Goal: Information Seeking & Learning: Understand process/instructions

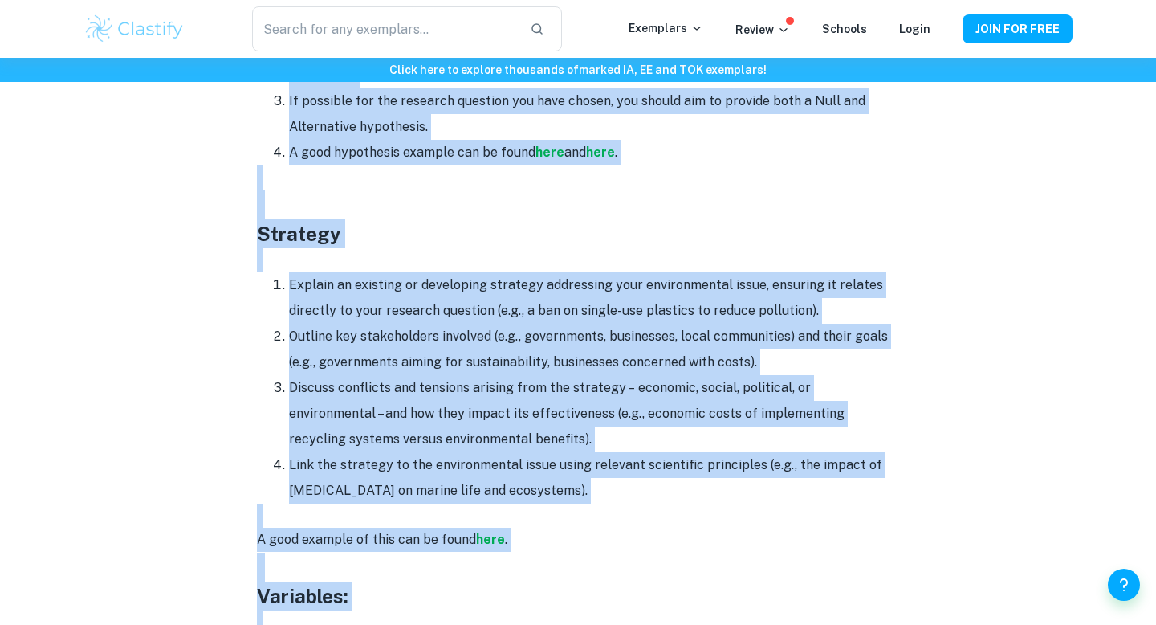
scroll to position [2193, 0]
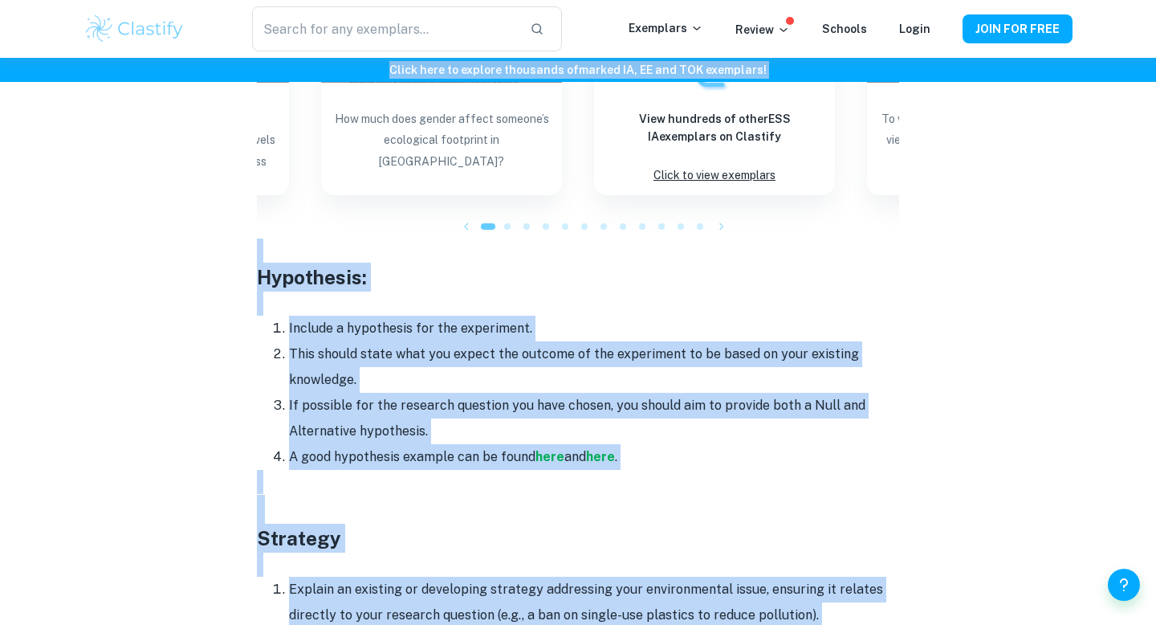
drag, startPoint x: 386, startPoint y: 206, endPoint x: 276, endPoint y: 71, distance: 174.6
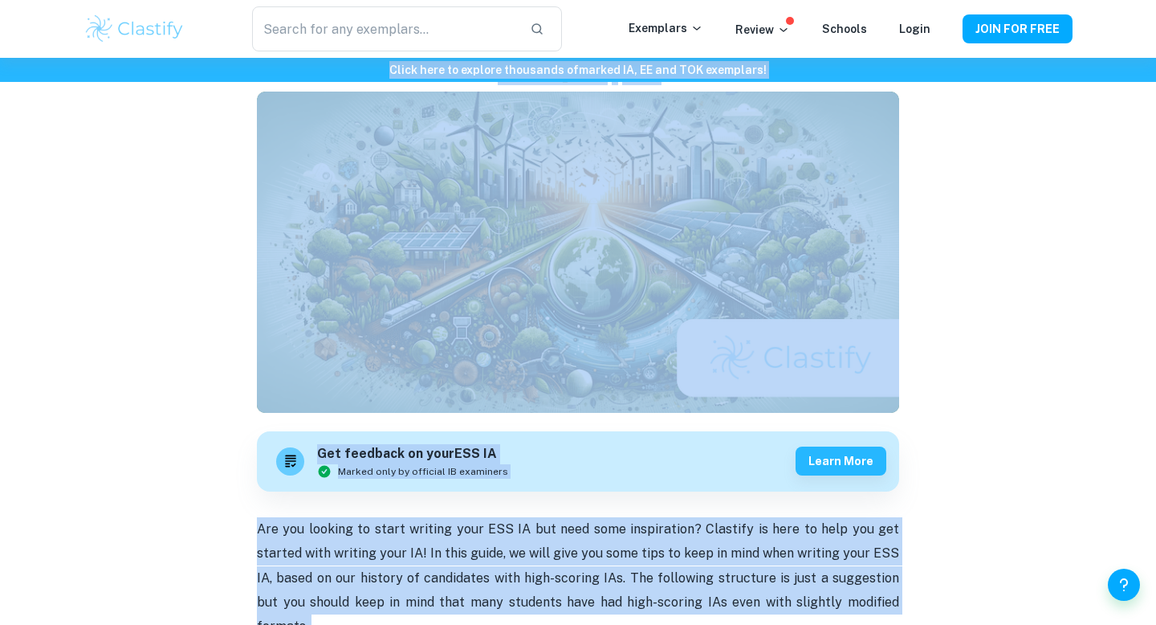
scroll to position [0, 0]
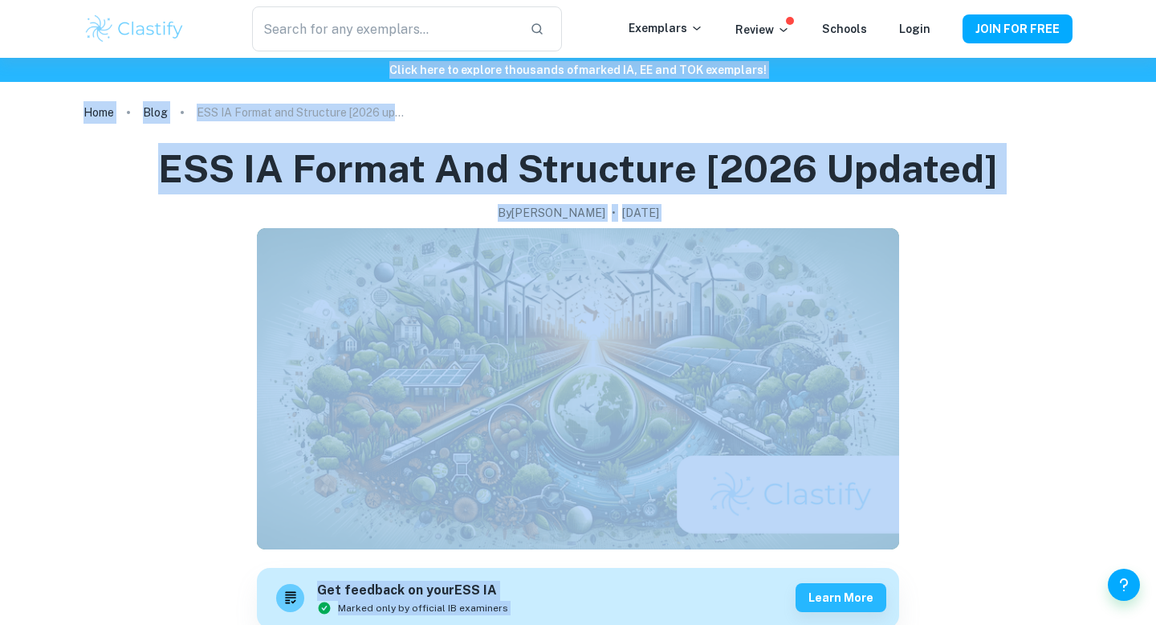
copy div "Lorem ipsu do sitamet consectet ad elitse DO, EI tem INC utlaboree ! Dolo Magn …"
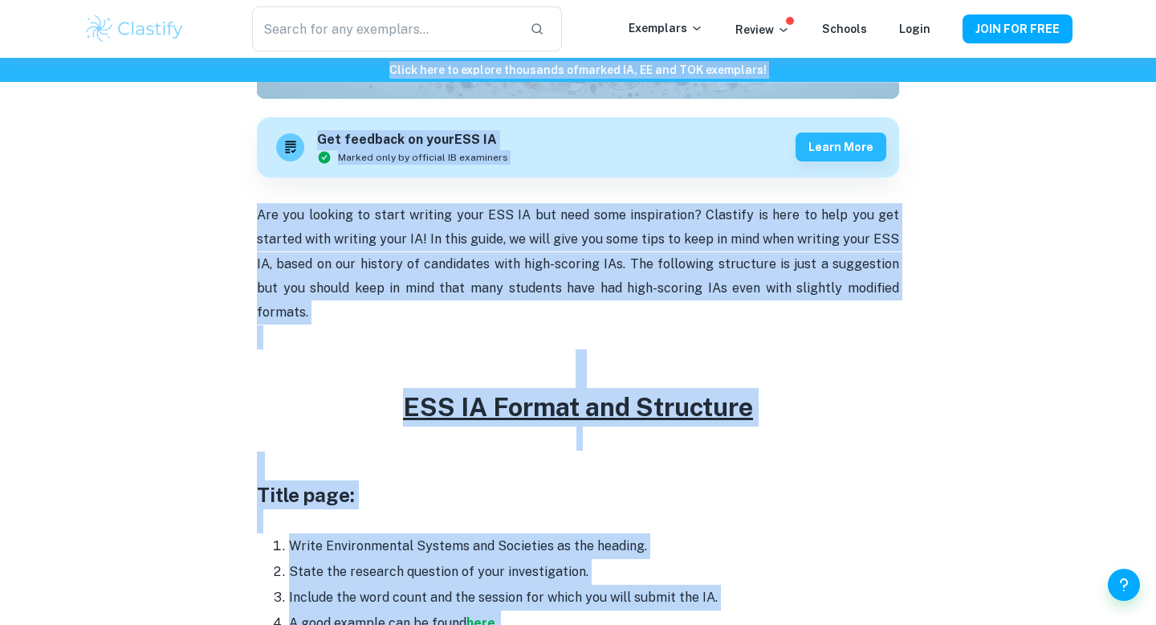
scroll to position [460, 0]
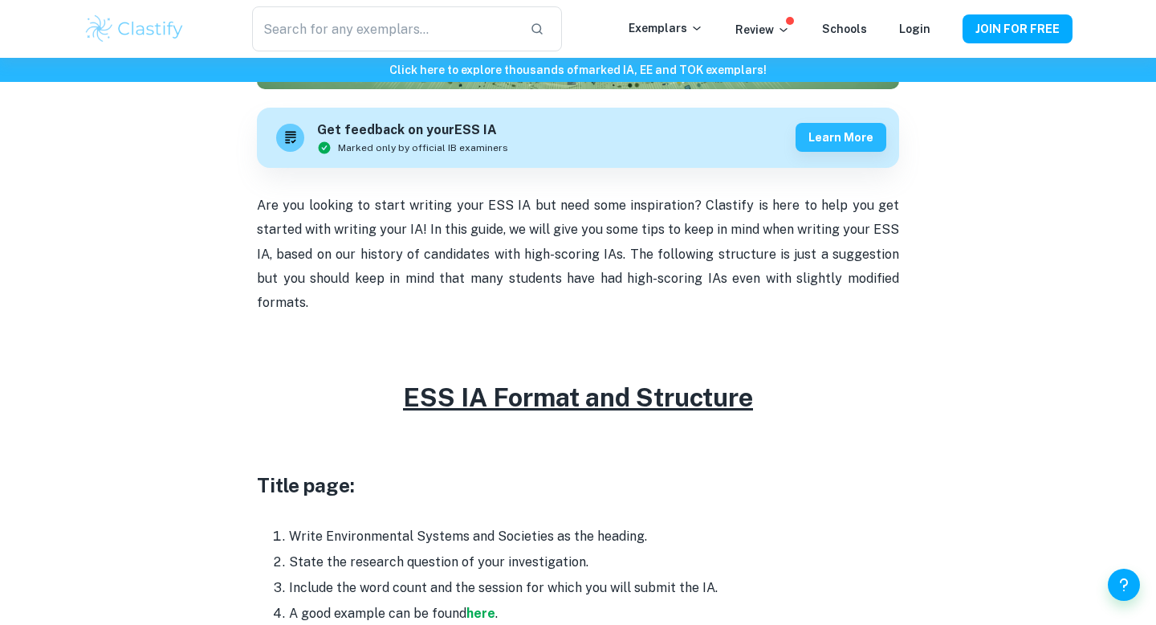
click at [273, 272] on p "Are you looking to start writing your ESS IA but need some inspiration? Clastif…" at bounding box center [578, 254] width 642 height 122
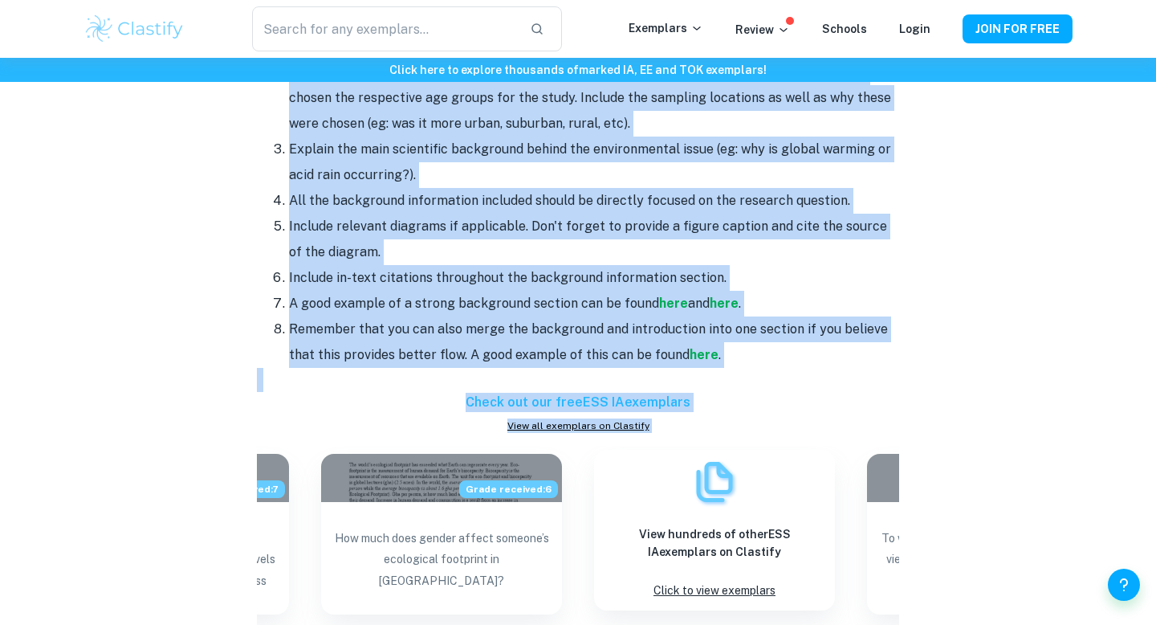
scroll to position [1808, 0]
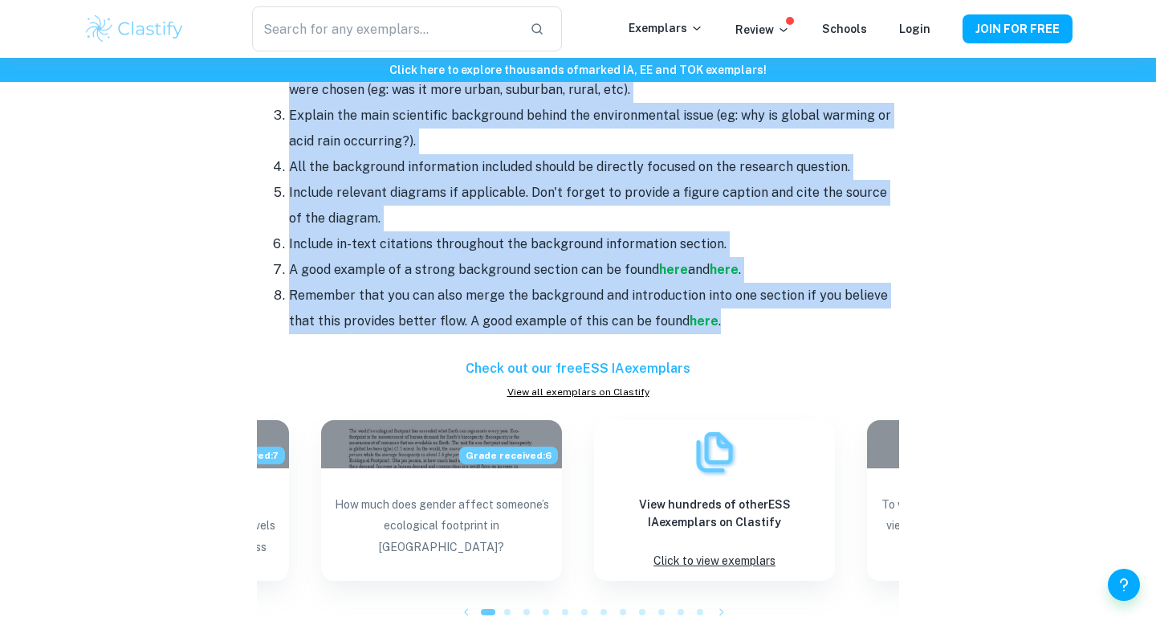
drag, startPoint x: 258, startPoint y: 227, endPoint x: 734, endPoint y: 304, distance: 482.2
copy div "Lorem ipsu: Dolor Sitametconsec Adipisc eli Seddoeius te inc utlabor. Etdol mag…"
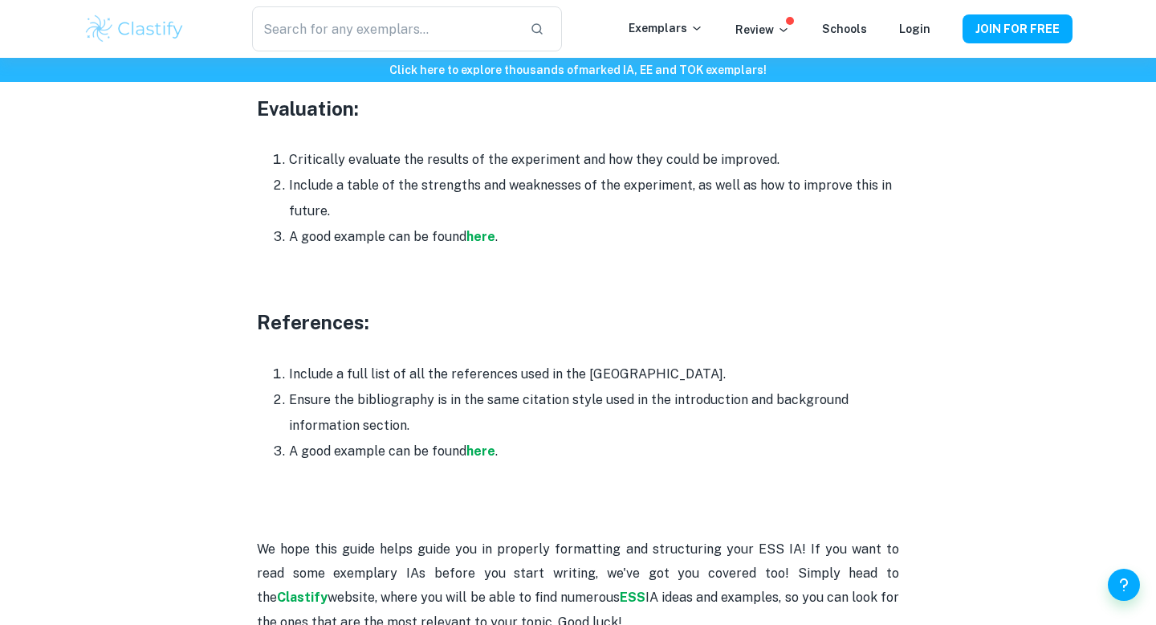
scroll to position [4528, 0]
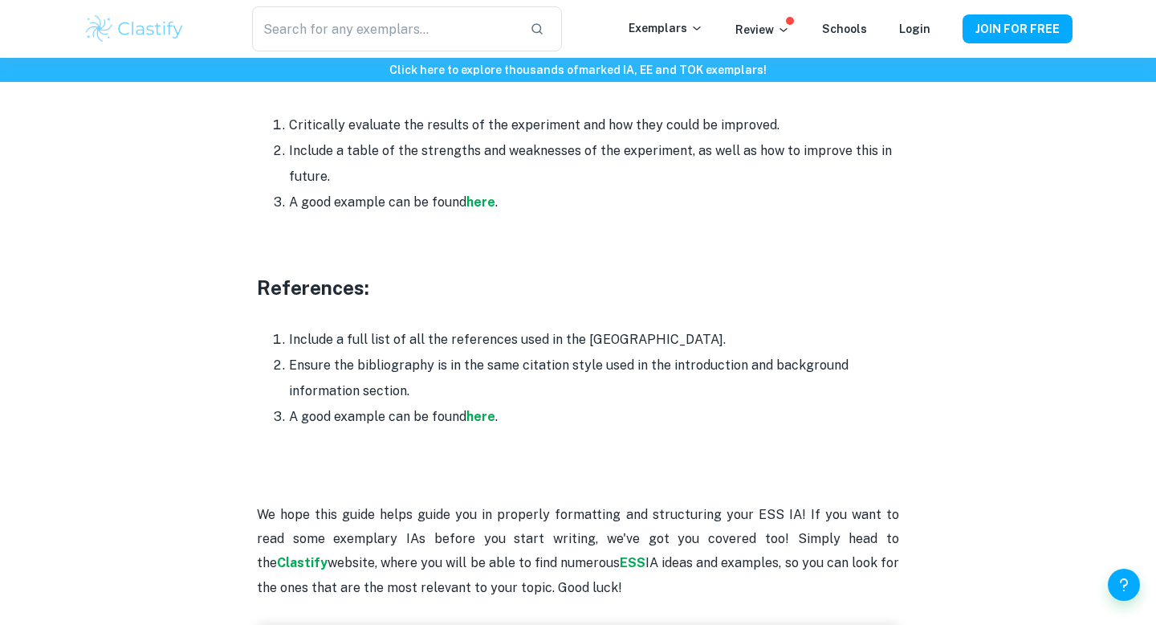
click at [534, 454] on p at bounding box center [578, 466] width 642 height 24
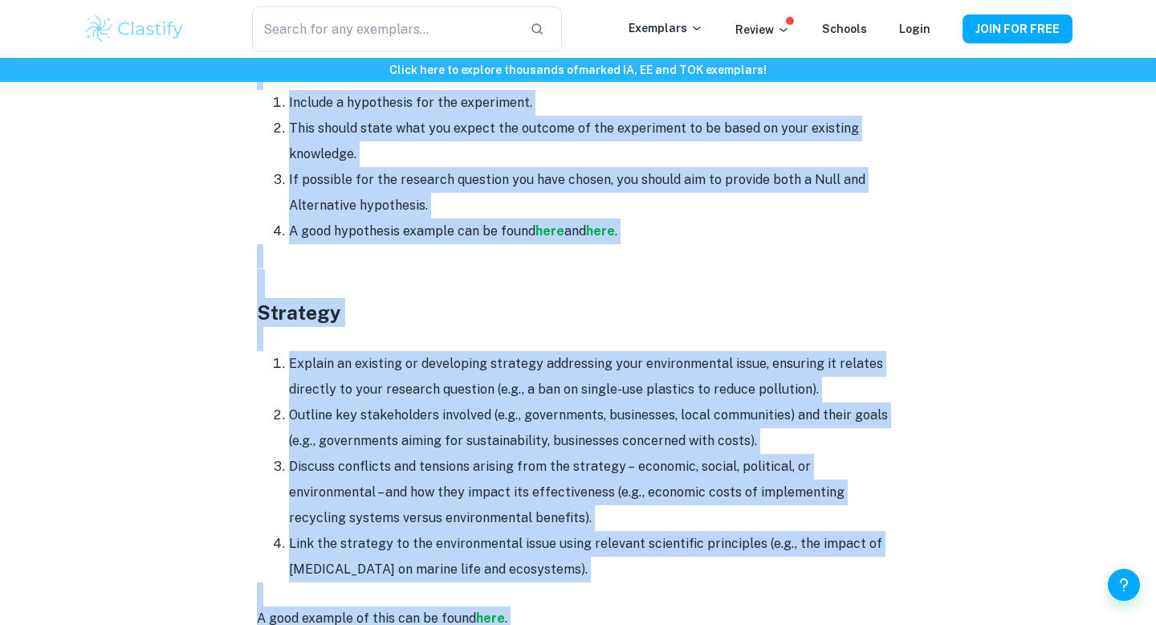
scroll to position [2363, 0]
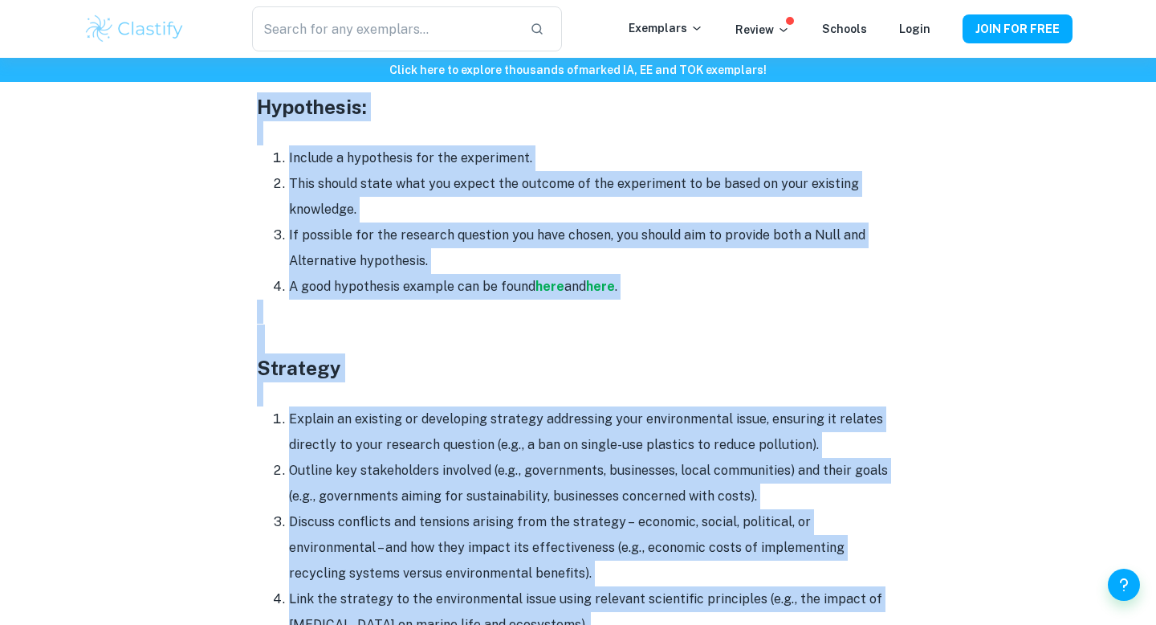
drag, startPoint x: 441, startPoint y: 264, endPoint x: 250, endPoint y: 85, distance: 261.8
click at [250, 86] on div "ESS IA Format and Structure [2026 updated] By [PERSON_NAME] • [DATE] Get feedba…" at bounding box center [577, 399] width 989 height 5279
copy div "Loremipsum: Dolorsi a consectetu adi eli seddoeiusm. Temp incidi utlab etdo mag…"
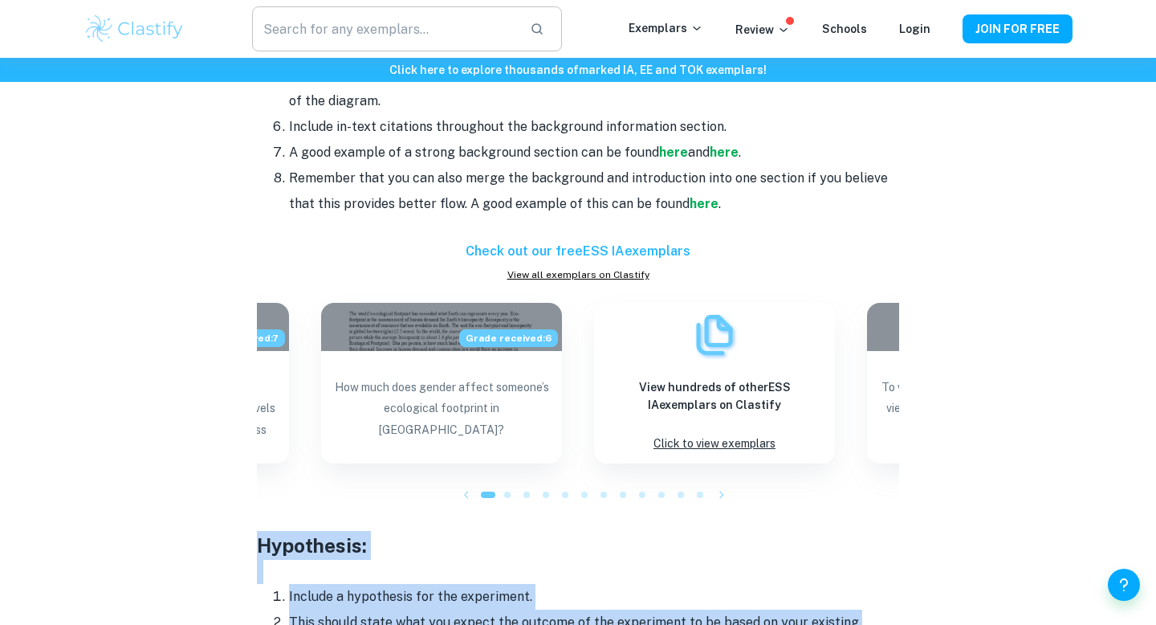
scroll to position [1922, 0]
